Goal: Navigation & Orientation: Find specific page/section

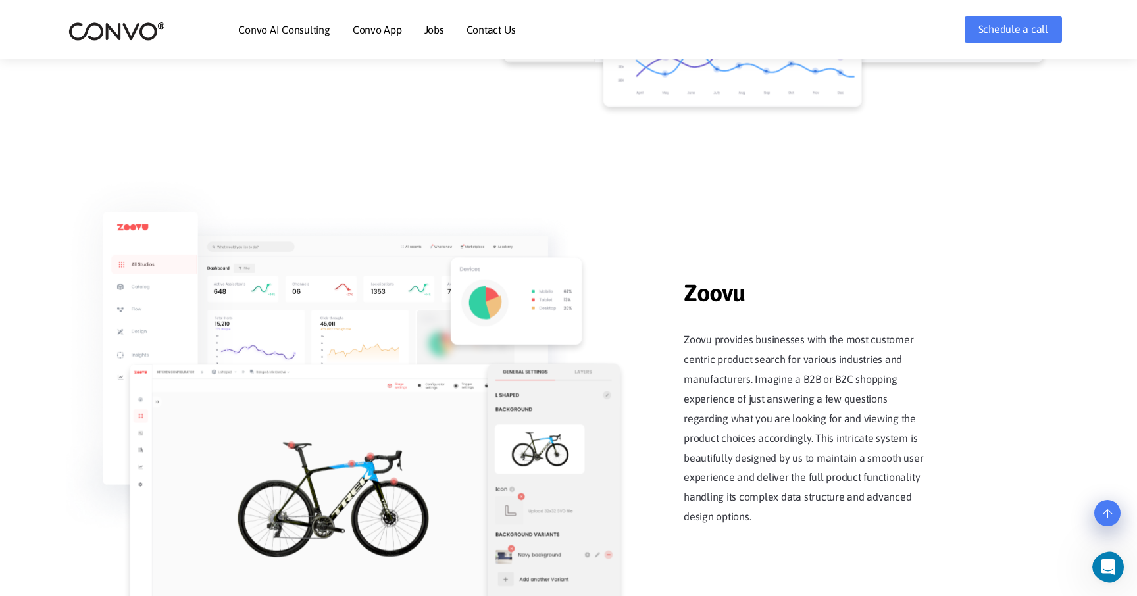
scroll to position [897, 0]
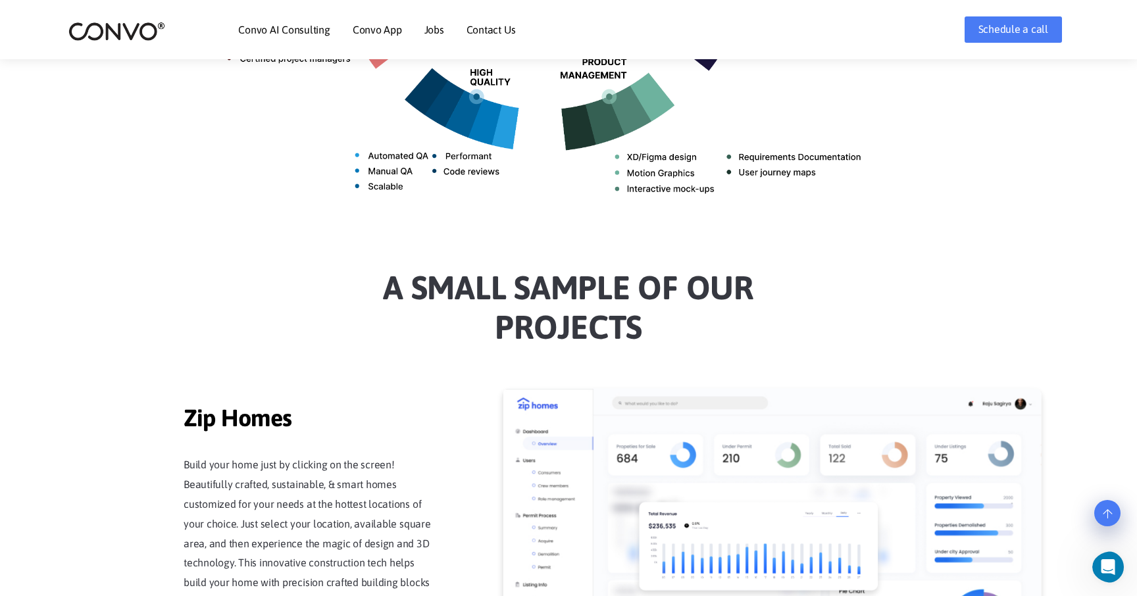
click at [442, 30] on link "Jobs" at bounding box center [435, 29] width 20 height 11
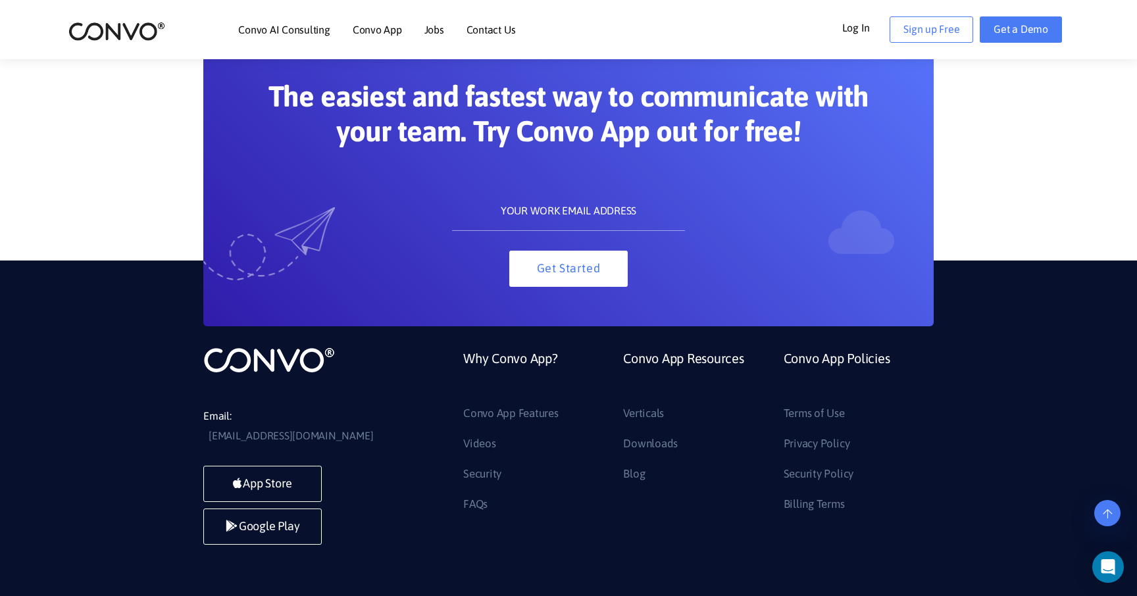
scroll to position [1505, 0]
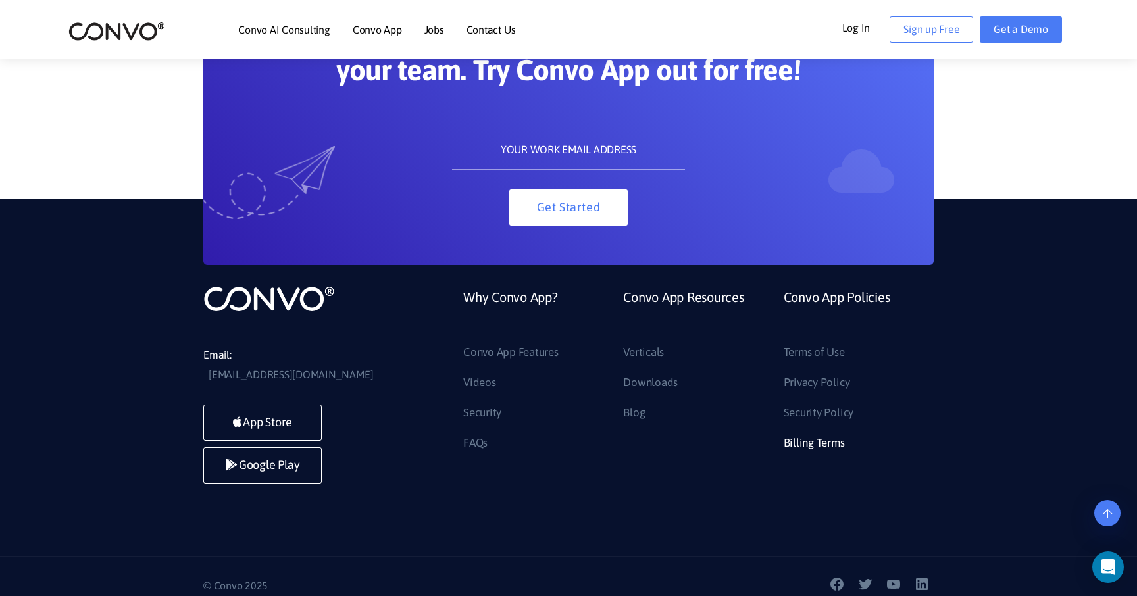
click at [818, 441] on link "Billing Terms" at bounding box center [814, 443] width 61 height 21
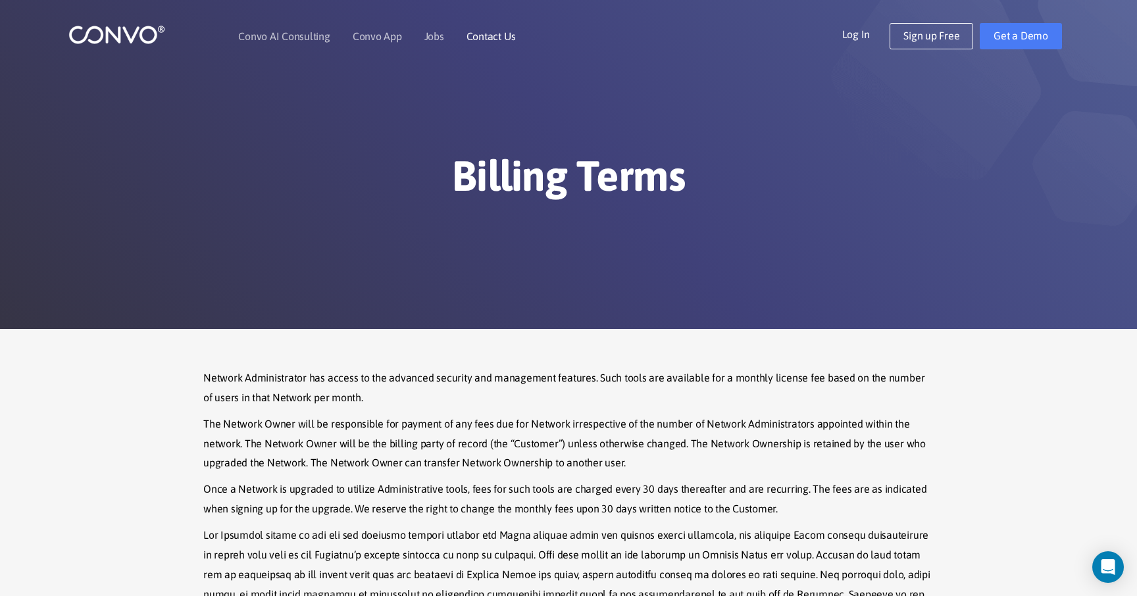
click at [494, 41] on link "Contact Us" at bounding box center [491, 36] width 49 height 11
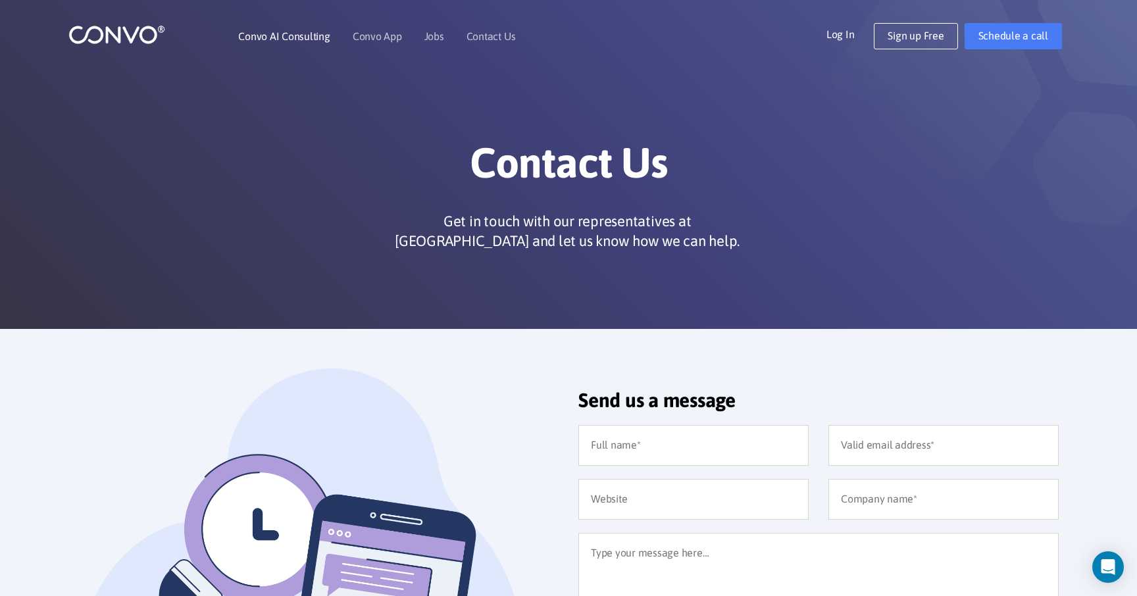
click at [284, 34] on link "Convo AI Consulting" at bounding box center [283, 36] width 91 height 11
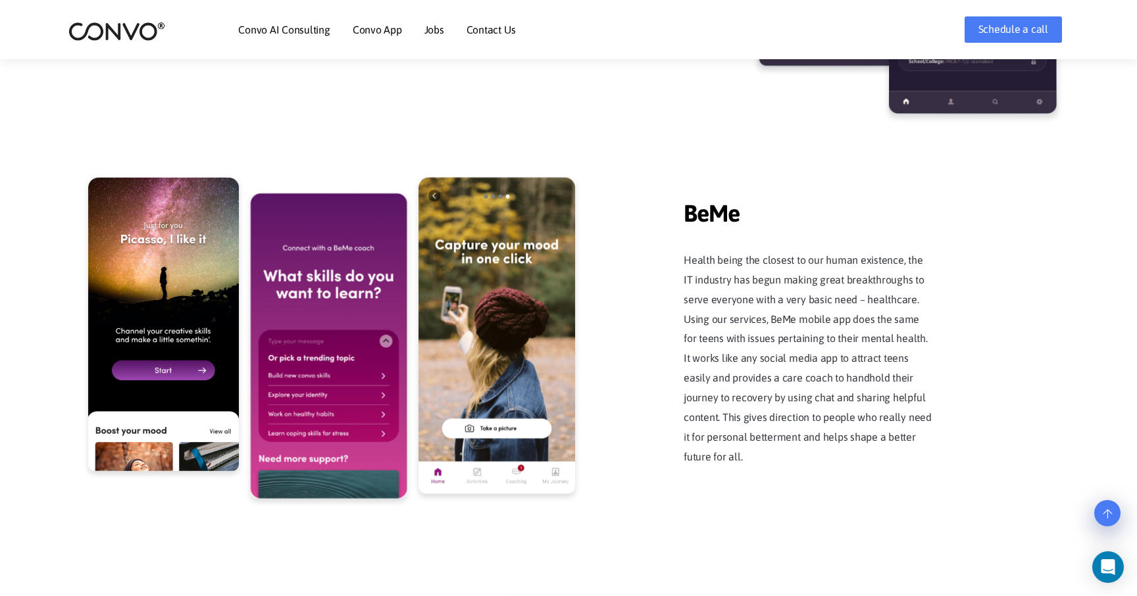
scroll to position [2632, 0]
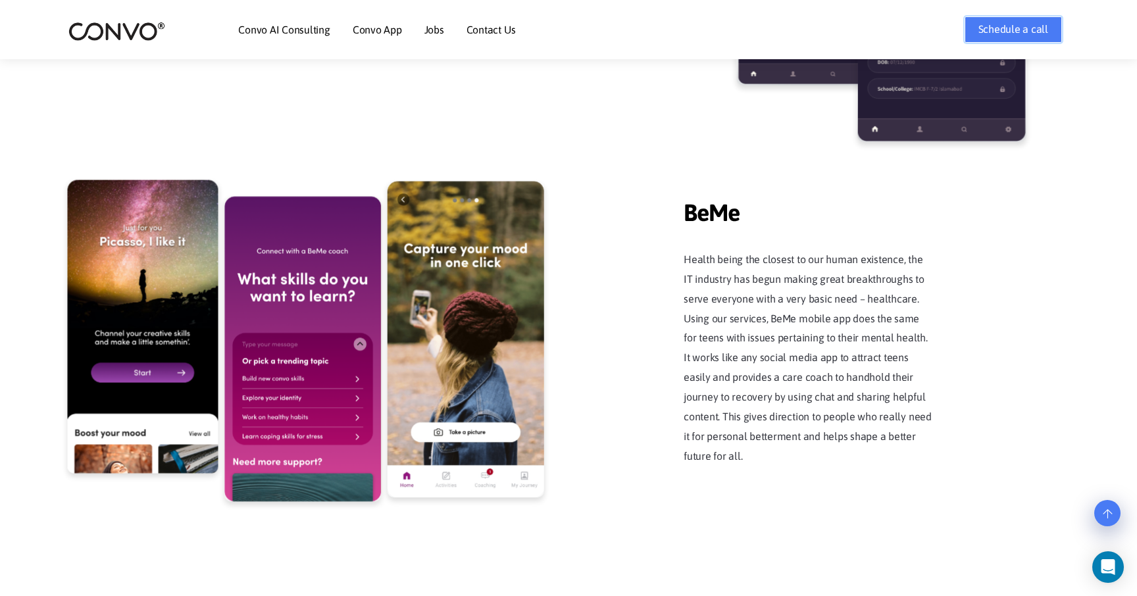
click at [1012, 32] on link "Schedule a call" at bounding box center [1013, 29] width 97 height 26
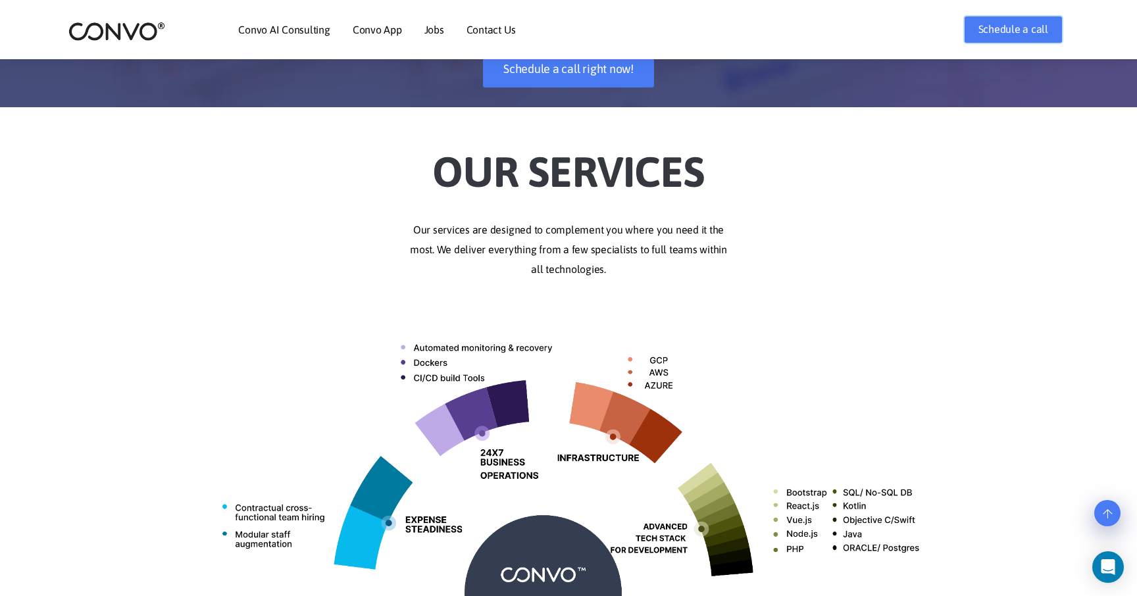
scroll to position [0, 0]
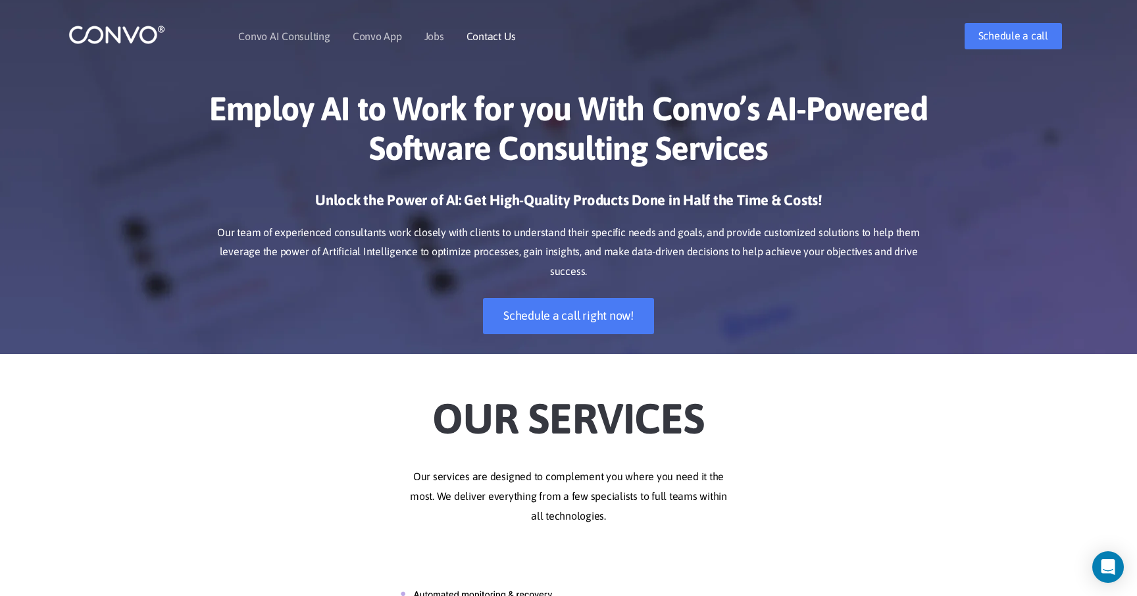
click at [484, 39] on link "Contact Us" at bounding box center [491, 36] width 49 height 11
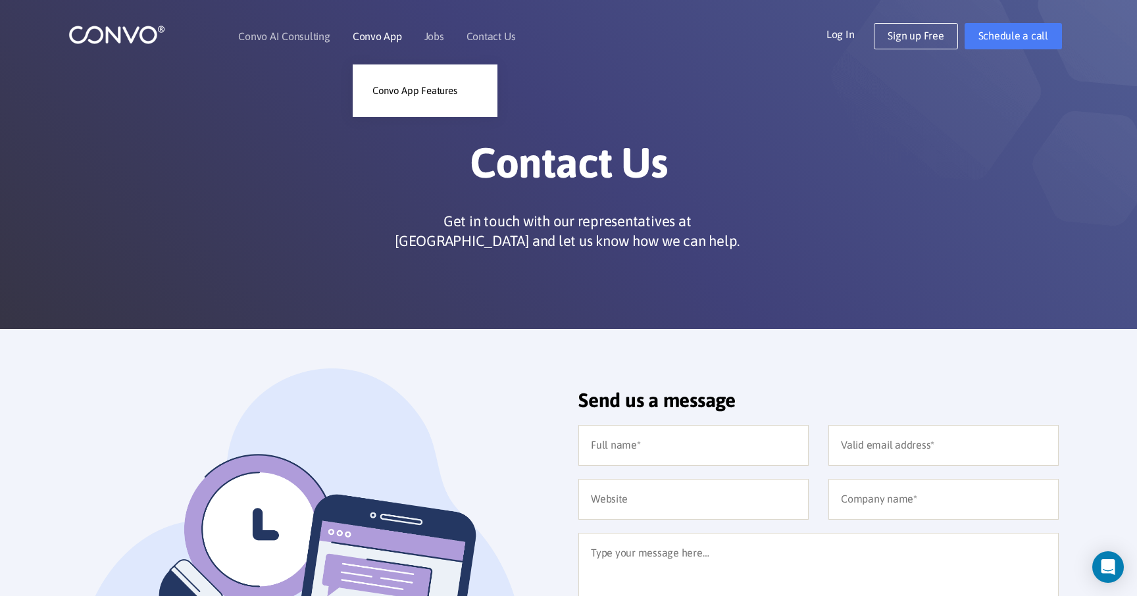
click at [390, 34] on link "Convo App" at bounding box center [377, 36] width 49 height 11
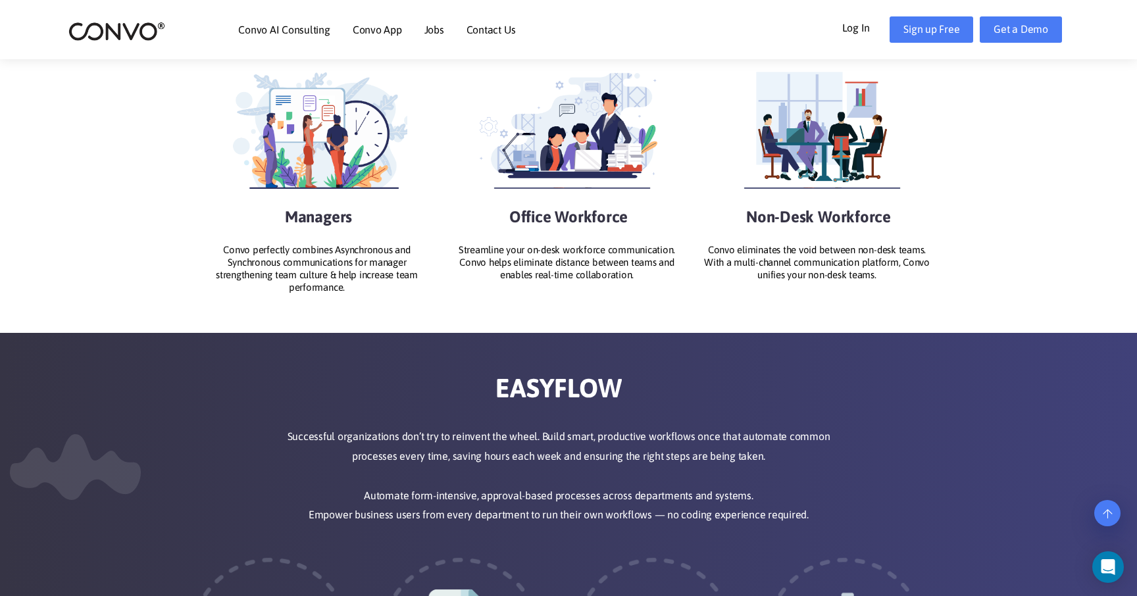
scroll to position [1567, 0]
